Goal: Answer question/provide support

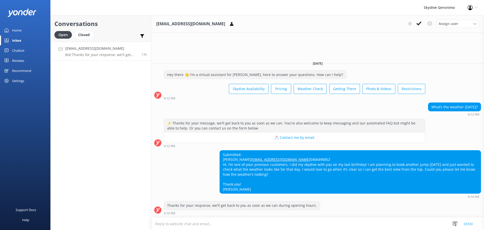
click at [175, 225] on textarea at bounding box center [317, 223] width 333 height 12
paste textarea "Hi [PERSON_NAME], Thanks for reaching out! At this stage the forecast is lookin…"
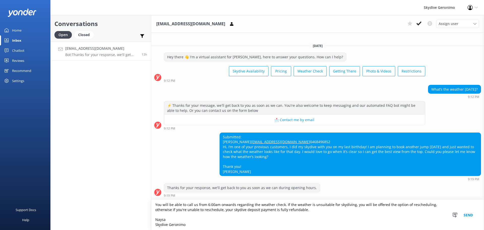
scroll to position [37, 0]
type textarea "Hi [PERSON_NAME], Thanks for reaching out! At this stage the forecast is lookin…"
click at [473, 215] on button "Send" at bounding box center [468, 215] width 19 height 30
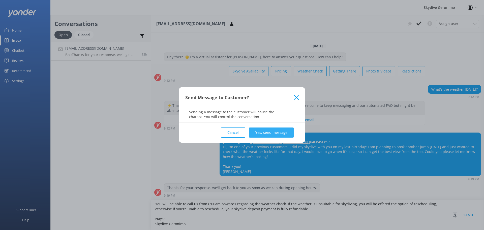
click at [282, 130] on button "Yes, send message" at bounding box center [271, 132] width 45 height 10
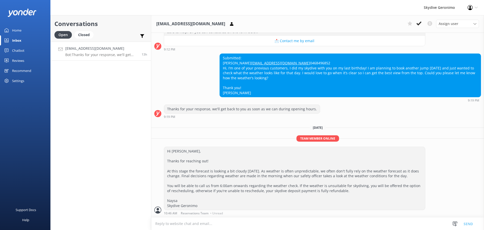
scroll to position [87, 0]
click at [326, 172] on div "Hi [PERSON_NAME], Thanks for reaching out! At this stage the forecast is lookin…" at bounding box center [294, 178] width 261 height 63
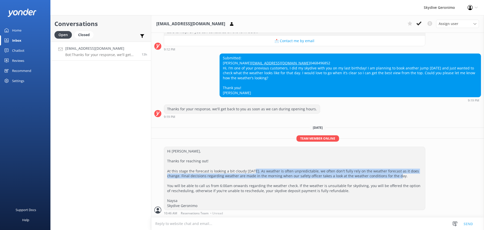
drag, startPoint x: 401, startPoint y: 176, endPoint x: 263, endPoint y: 171, distance: 138.5
click at [263, 171] on div "Hi [PERSON_NAME], Thanks for reaching out! At this stage the forecast is lookin…" at bounding box center [294, 178] width 261 height 63
copy div "As weather is often unpredictable, we often don't fully rely on the weather for…"
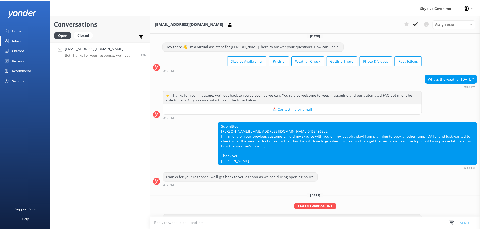
scroll to position [0, 0]
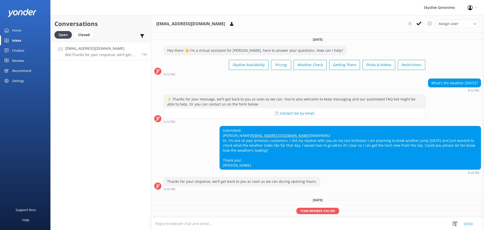
click at [19, 33] on div "Home" at bounding box center [16, 30] width 9 height 10
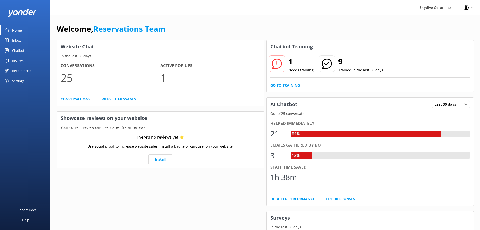
click at [283, 84] on link "Go to Training" at bounding box center [285, 85] width 30 height 6
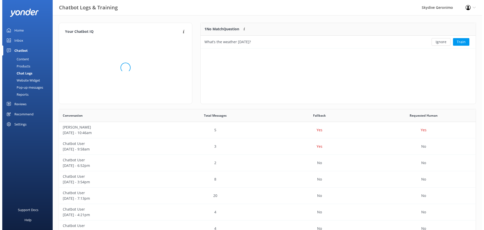
scroll to position [172, 413]
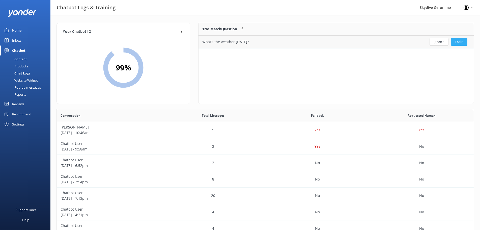
click at [459, 42] on button "Train" at bounding box center [459, 42] width 16 height 8
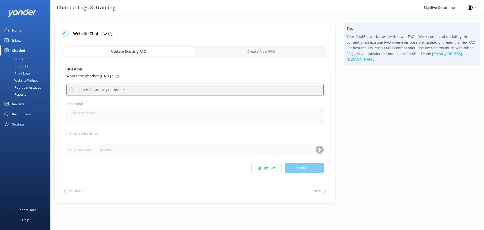
click at [130, 87] on input "text" at bounding box center [194, 89] width 257 height 11
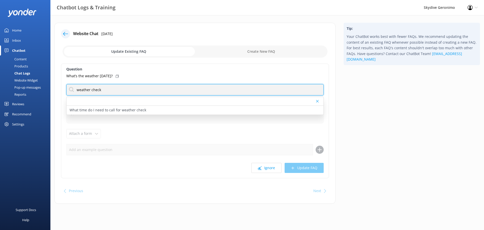
drag, startPoint x: 128, startPoint y: 90, endPoint x: 196, endPoint y: 97, distance: 68.5
click at [196, 95] on div "weather check What time do I need to call for weather check" at bounding box center [194, 89] width 257 height 11
type input "weather check"
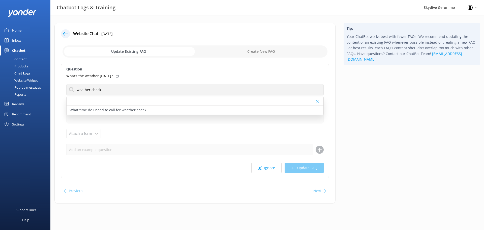
click at [407, 98] on div "Tip: Your ChatBot works best with fewer FAQs. We recommend updating the content…" at bounding box center [412, 116] width 144 height 186
click at [277, 55] on input "checkbox" at bounding box center [195, 51] width 265 height 12
checkbox input "true"
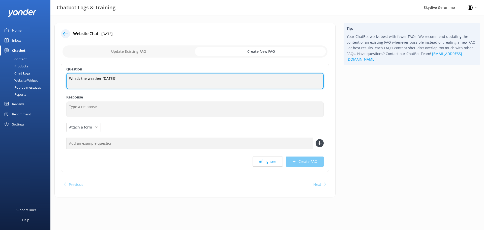
drag, startPoint x: 140, startPoint y: 83, endPoint x: 52, endPoint y: 73, distance: 88.1
click at [52, 73] on div "Website Chat [DATE] Update Existing FAQ Create New FAQ Question What’s the weat…" at bounding box center [194, 113] width 289 height 180
type textarea "Weather Check"
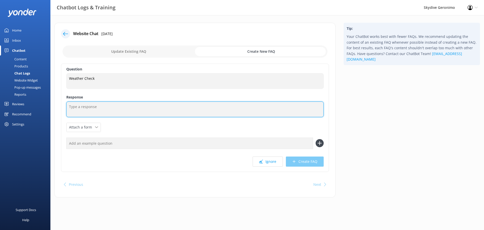
click at [122, 105] on textarea at bounding box center [194, 109] width 257 height 16
paste textarea "Please call Skydive Geronimo on the day of your booking to check that the weath…"
type textarea "Please call Skydive Geronimo on the day of your booking to check that the weath…"
drag, startPoint x: 264, startPoint y: 111, endPoint x: 66, endPoint y: 93, distance: 198.8
click at [66, 93] on div "Question Weather Check Weather Check Response Please call Skydive Geronimo on t…" at bounding box center [195, 118] width 268 height 108
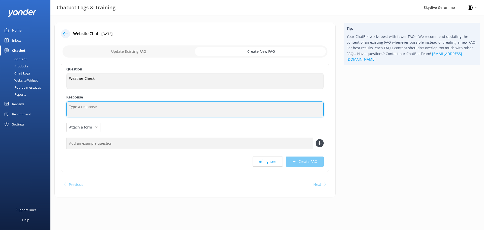
click at [88, 108] on textarea at bounding box center [194, 109] width 257 height 16
click at [102, 107] on textarea at bounding box center [194, 109] width 257 height 16
paste textarea "Skydiving is a weather dependant activity. Final decisions regarding weather ar…"
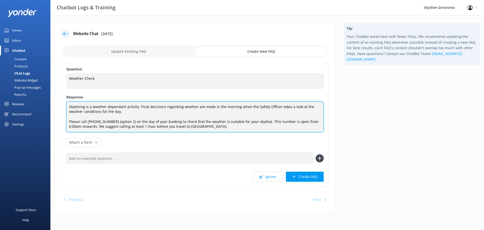
click at [193, 107] on textarea "Skydiving is a weather dependant activity. Final decisions regarding weather ar…" at bounding box center [194, 116] width 257 height 31
type textarea "Skydiving is a weather dependant activity. Final decisions regarding weather ar…"
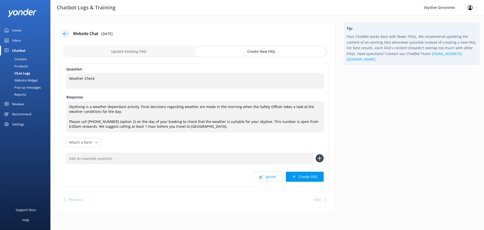
click at [100, 158] on input "text" at bounding box center [189, 158] width 247 height 11
click at [162, 168] on div "Question Weather Check Weather Check Response Skydiving is a weather dependant …" at bounding box center [195, 125] width 268 height 123
drag, startPoint x: 227, startPoint y: 133, endPoint x: 211, endPoint y: 129, distance: 17.1
click at [227, 133] on div "Question Weather Check Weather Check Response Skydiving is a weather dependant …" at bounding box center [195, 125] width 268 height 123
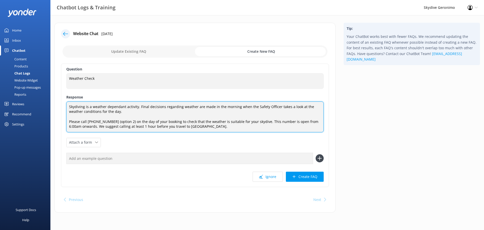
click at [209, 124] on textarea "Skydiving is a weather dependant activity. Final decisions regarding weather ar…" at bounding box center [194, 116] width 257 height 31
click at [212, 128] on textarea "Skydiving is a weather dependant activity. Final decisions regarding weather ar…" at bounding box center [194, 116] width 257 height 31
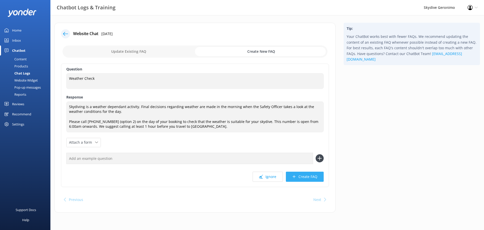
click at [315, 176] on button "Create FAQ" at bounding box center [305, 176] width 38 height 10
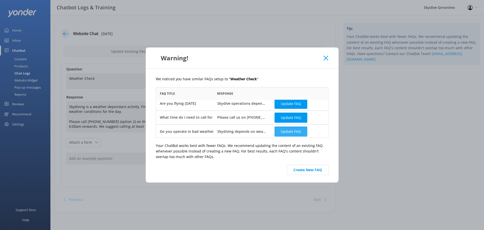
scroll to position [4, 0]
click at [316, 171] on button "Create New FAQ" at bounding box center [308, 170] width 42 height 10
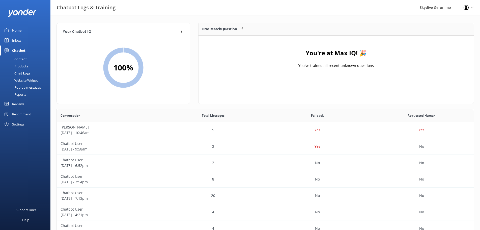
click at [26, 70] on div "Chat Logs" at bounding box center [16, 73] width 27 height 7
click at [25, 71] on div "Chat Logs" at bounding box center [16, 73] width 27 height 7
click at [24, 59] on div "Content" at bounding box center [15, 58] width 24 height 7
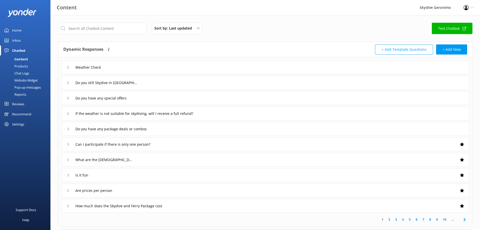
click at [25, 73] on div "Chat Logs" at bounding box center [16, 73] width 26 height 7
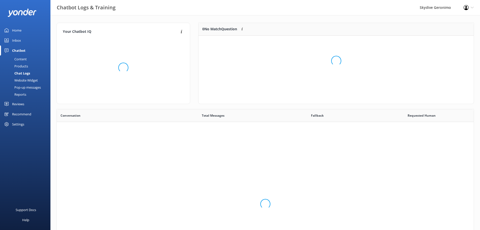
scroll to position [172, 413]
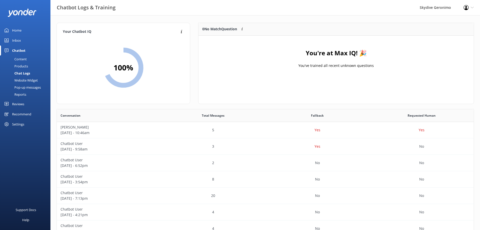
click at [23, 65] on div "Products" at bounding box center [15, 66] width 25 height 7
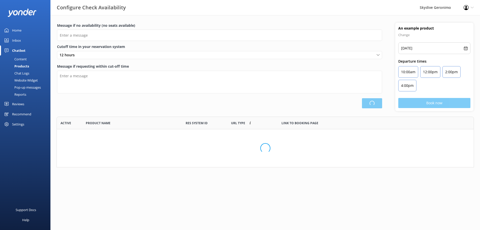
type input "There are no seats available, please check an alternative day"
type textarea "Our online booking system closes {hours} prior to departure. Please contact us …"
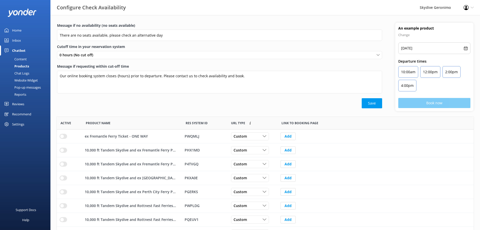
click at [27, 75] on div "Chat Logs" at bounding box center [16, 73] width 26 height 7
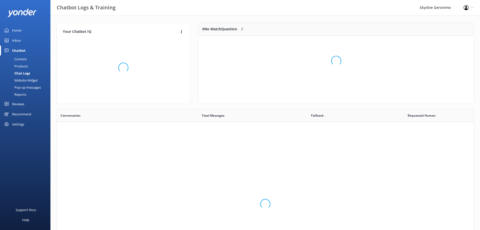
scroll to position [172, 413]
